Goal: Check status

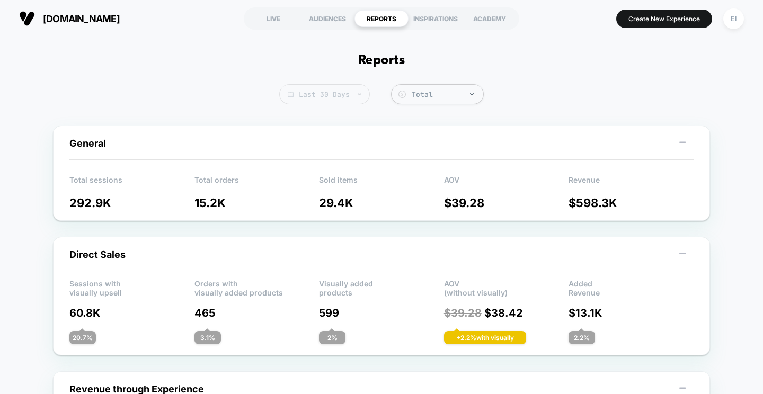
click at [347, 94] on span "Last 30 Days" at bounding box center [324, 94] width 91 height 20
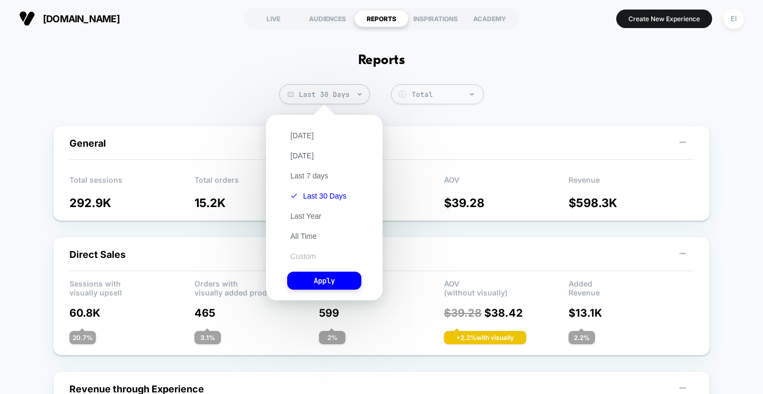
click at [310, 254] on button "Custom" at bounding box center [303, 257] width 32 height 10
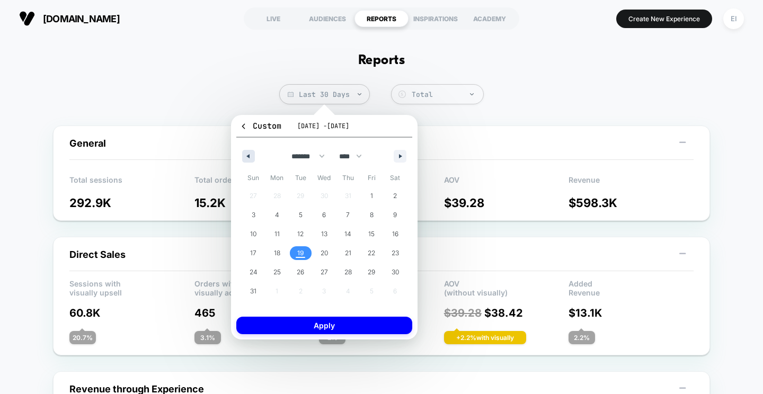
click at [251, 159] on button "button" at bounding box center [248, 156] width 13 height 13
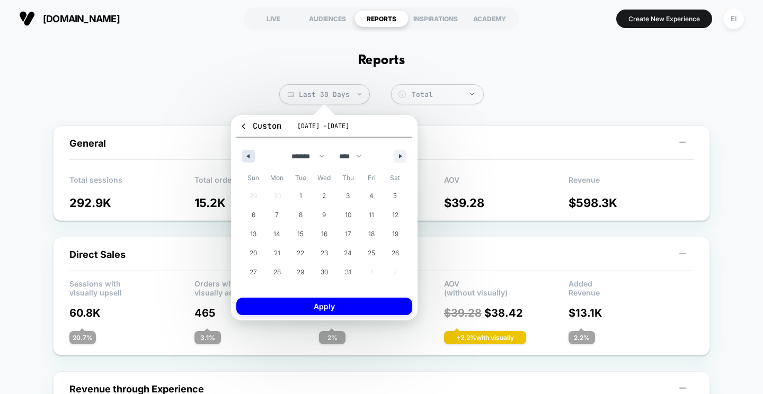
click at [251, 159] on button "button" at bounding box center [248, 156] width 13 height 13
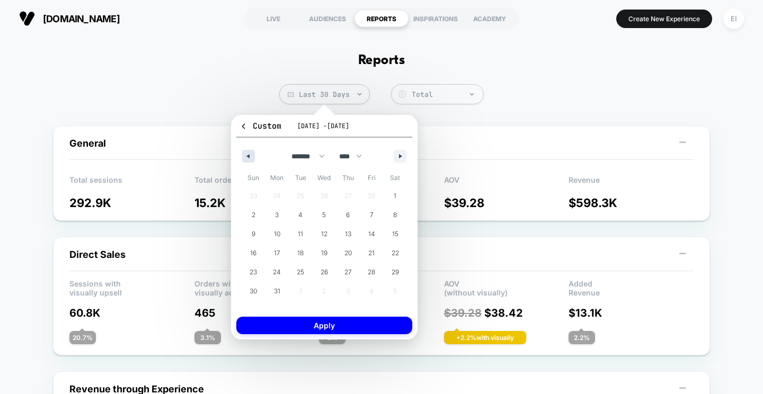
click at [251, 159] on button "button" at bounding box center [248, 156] width 13 height 13
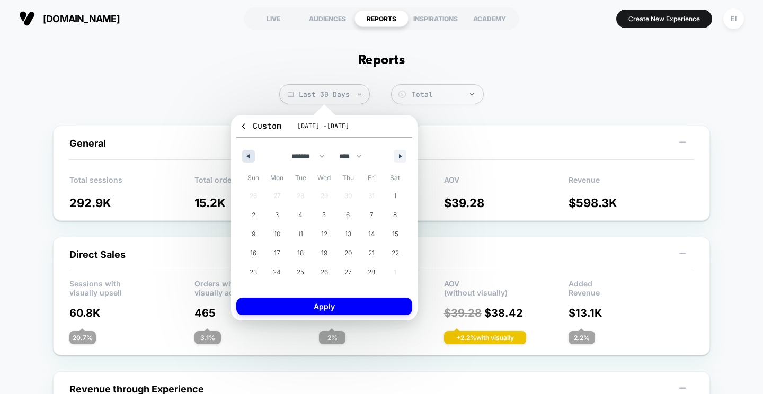
click at [251, 159] on button "button" at bounding box center [248, 156] width 13 height 13
click at [323, 196] on span "1" at bounding box center [324, 196] width 3 height 19
click at [399, 157] on icon "button" at bounding box center [401, 156] width 5 height 4
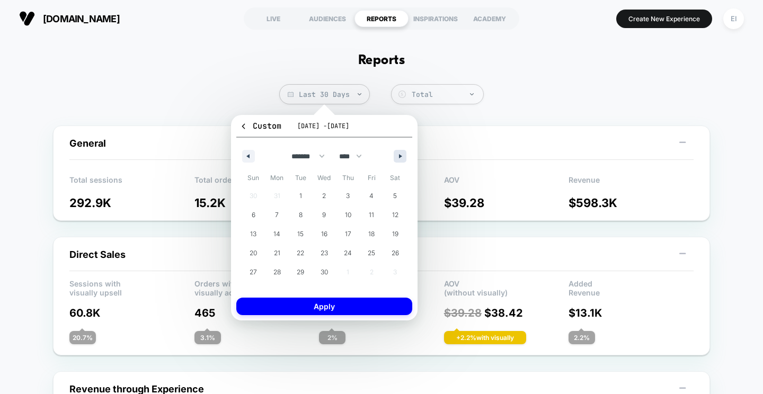
click at [399, 157] on icon "button" at bounding box center [401, 156] width 5 height 4
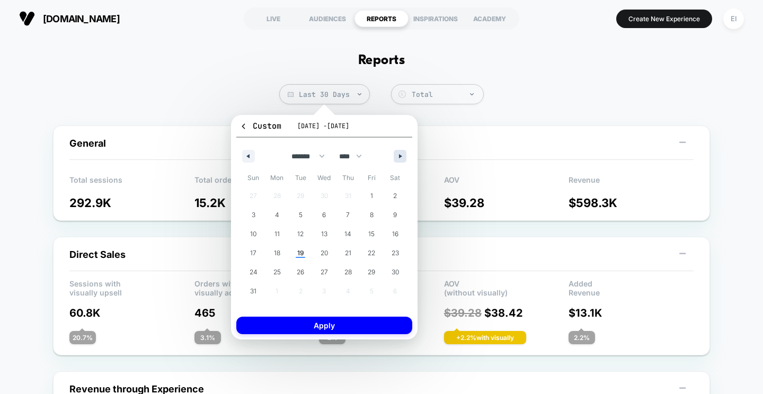
click at [399, 157] on icon "button" at bounding box center [401, 156] width 5 height 4
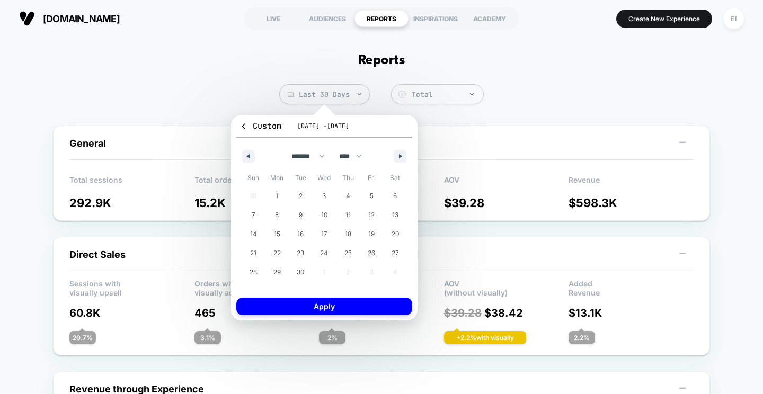
click at [238, 157] on div "******* ******** ***** ***** *** **** **** ****** ********* ******* ******** **…" at bounding box center [324, 154] width 176 height 32
click at [246, 157] on icon "button" at bounding box center [246, 156] width 5 height 4
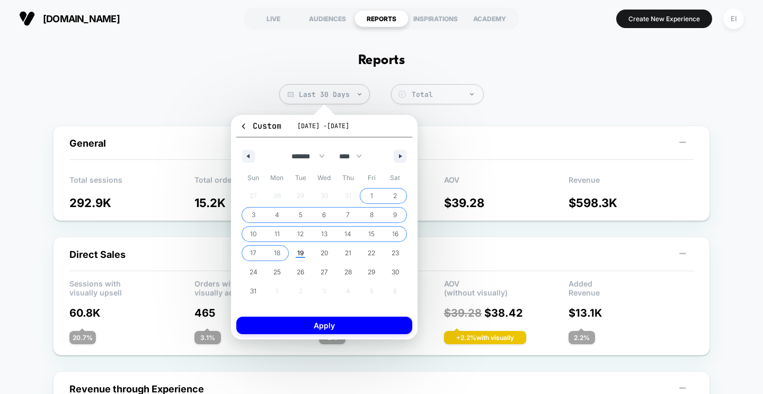
click at [281, 252] on span "18" at bounding box center [278, 253] width 24 height 14
select select "*"
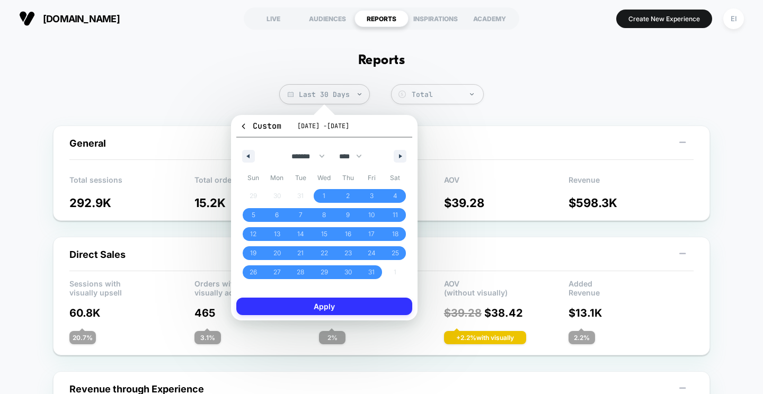
click at [326, 303] on button "Apply" at bounding box center [324, 306] width 176 height 17
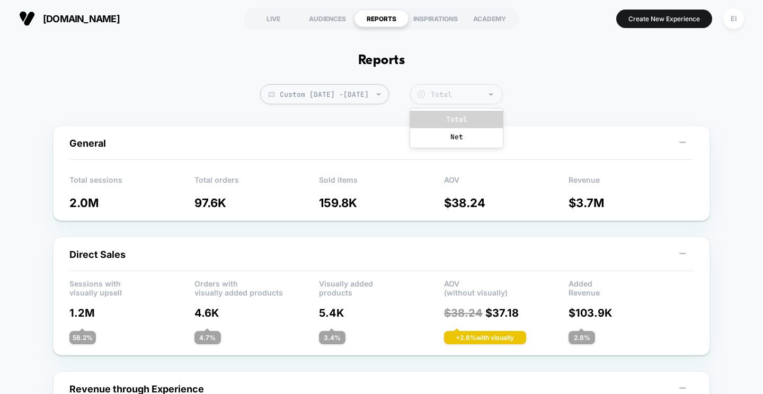
click at [468, 89] on div "Total" at bounding box center [464, 94] width 77 height 11
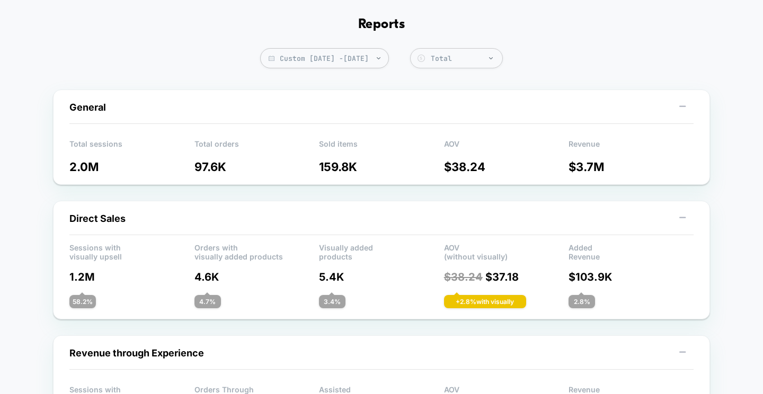
scroll to position [36, 0]
click at [680, 108] on rect at bounding box center [682, 107] width 6 height 2
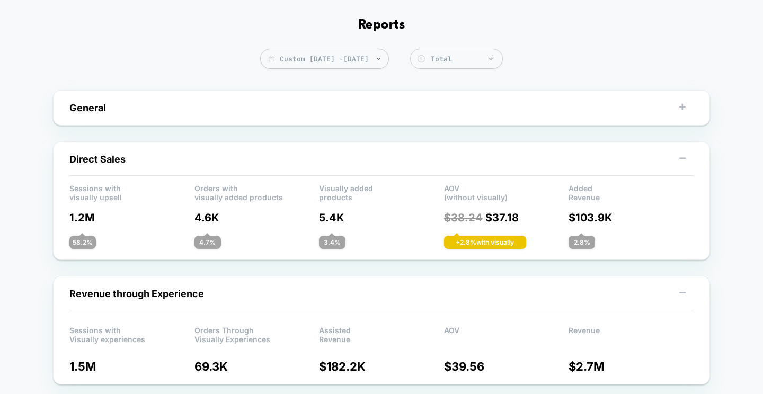
click at [680, 108] on rect at bounding box center [682, 107] width 6 height 2
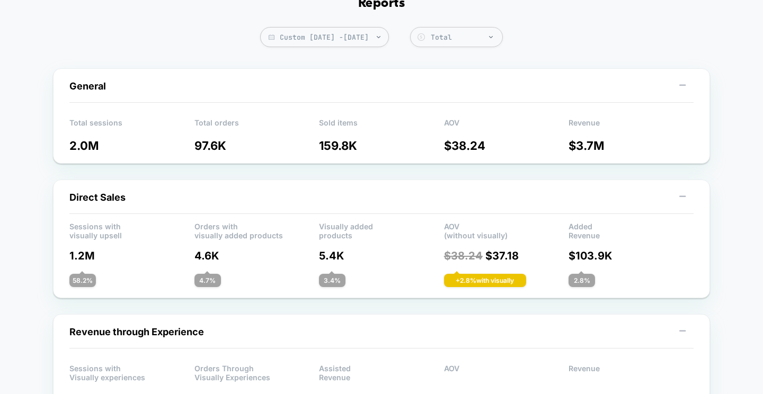
scroll to position [56, 0]
